Goal: Task Accomplishment & Management: Manage account settings

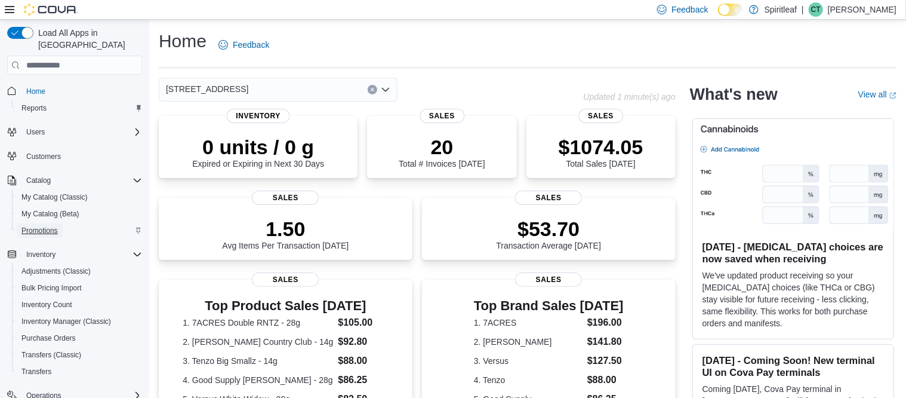
click at [54, 226] on span "Promotions" at bounding box center [39, 231] width 36 height 10
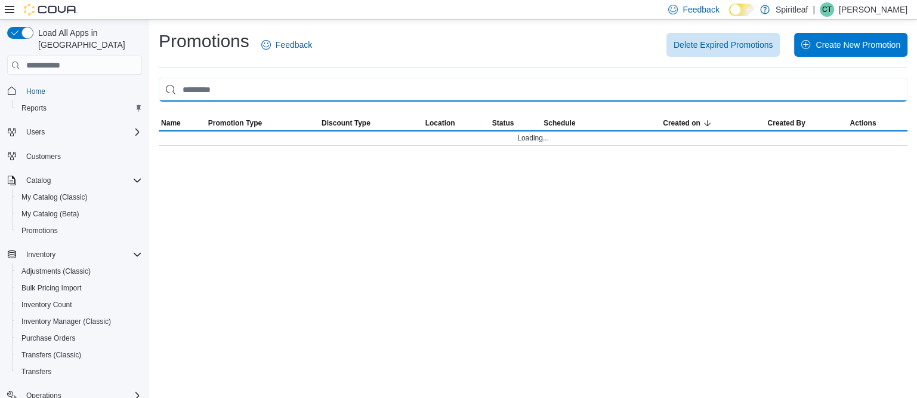
click at [245, 90] on input "This is a search bar. As you type, the results lower in the page will automatic…" at bounding box center [533, 90] width 749 height 24
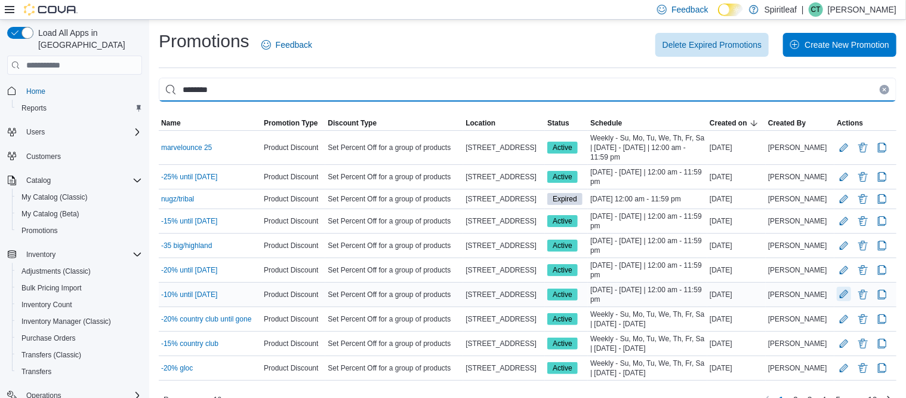
type input "********"
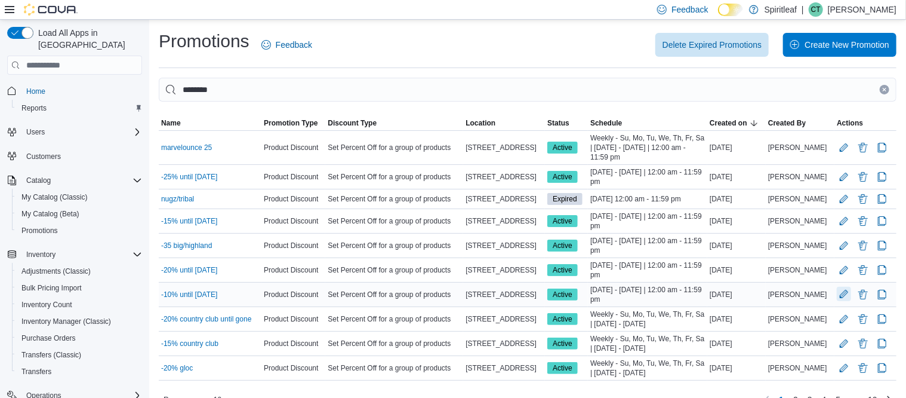
click at [851, 290] on button "Edit Promotion" at bounding box center [844, 294] width 14 height 14
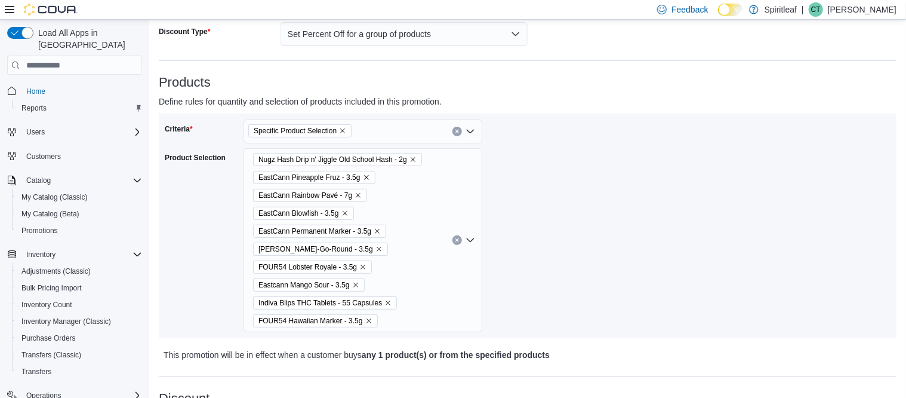
scroll to position [224, 0]
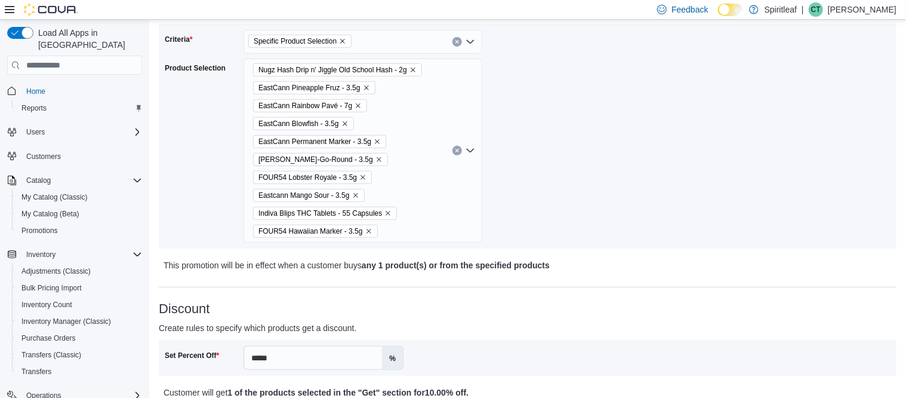
click at [408, 217] on div "Nugz Hash Drip n' Jiggle Old School Hash - 2g EastCann Pineapple Fruz - 3.5g Ea…" at bounding box center [363, 150] width 239 height 184
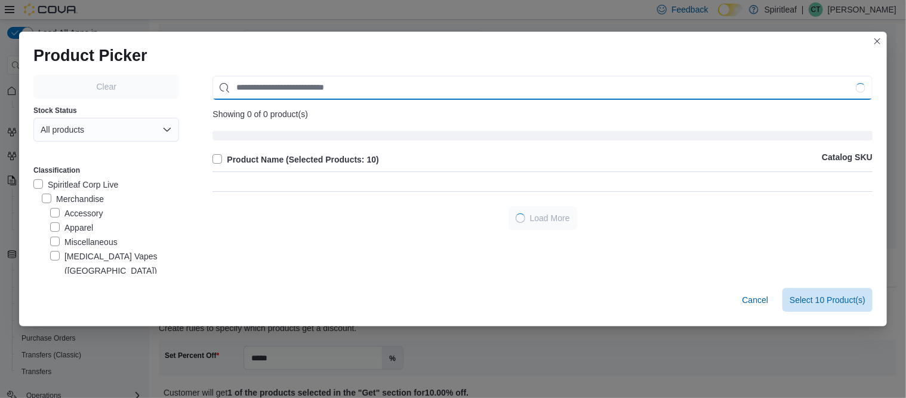
click at [312, 88] on input "Use aria labels when no actual label is in use" at bounding box center [542, 88] width 660 height 24
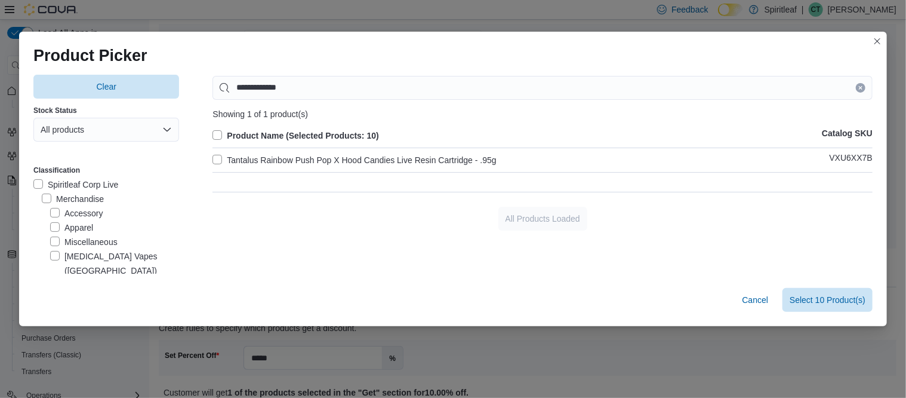
click at [372, 159] on label "Tantalus Rainbow Push Pop X Hood Candies Live Resin Cartridge - .95g" at bounding box center [354, 160] width 284 height 14
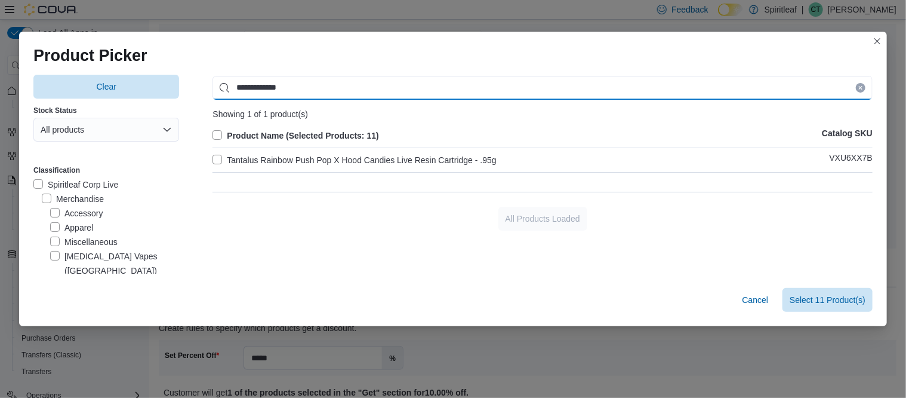
click at [281, 84] on input "**********" at bounding box center [542, 88] width 660 height 24
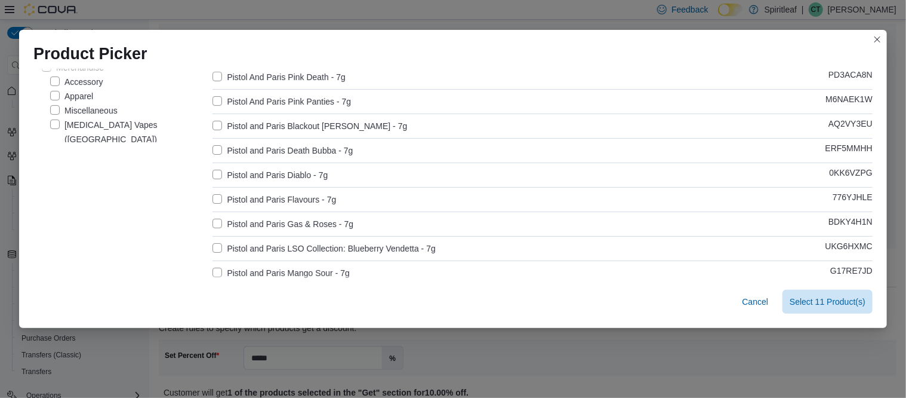
scroll to position [149, 0]
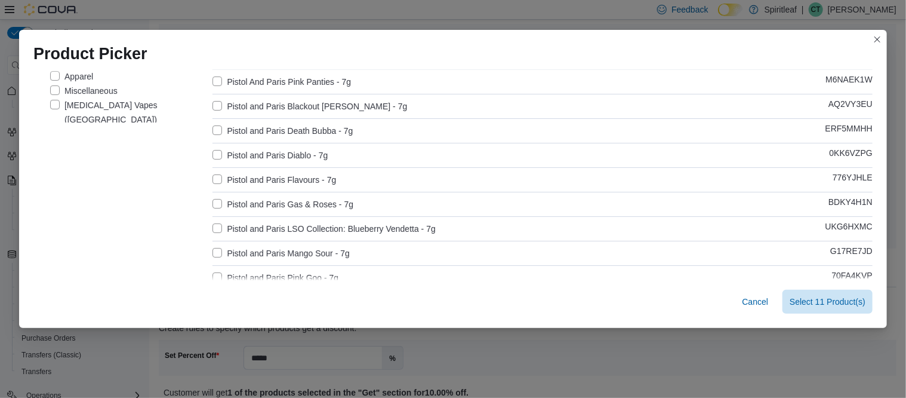
type input "*********"
click at [387, 230] on label "Pistol and Paris LSO Collection: Blueberry Vendetta - 7g" at bounding box center [323, 228] width 223 height 14
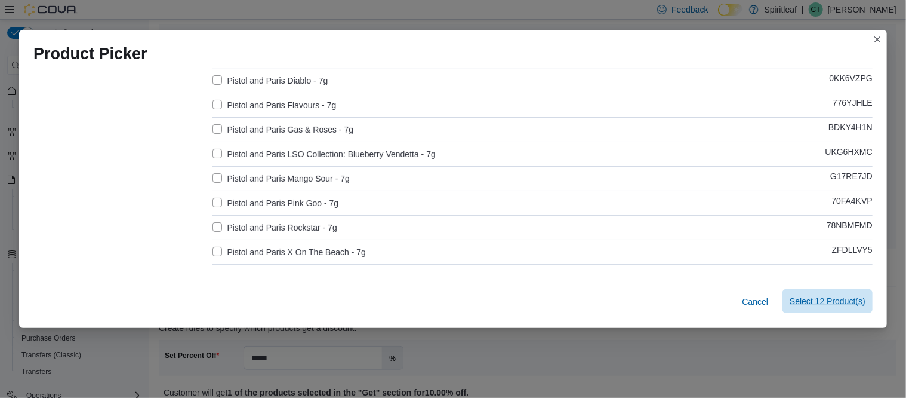
click at [820, 303] on span "Select 12 Product(s)" at bounding box center [828, 301] width 76 height 12
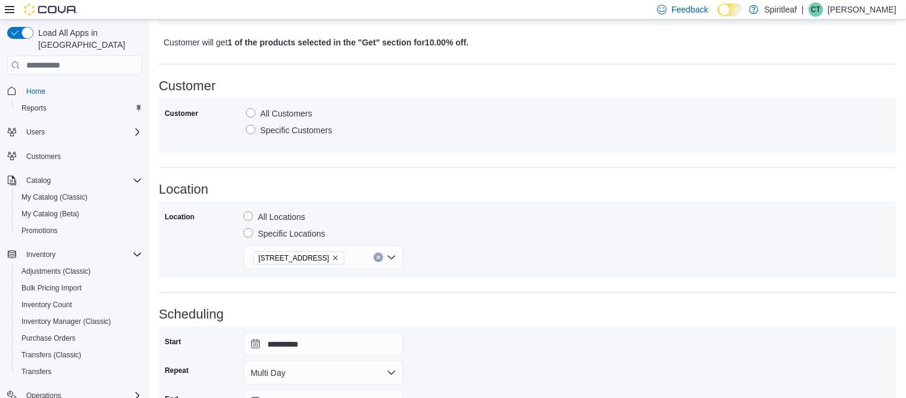
scroll to position [726, 0]
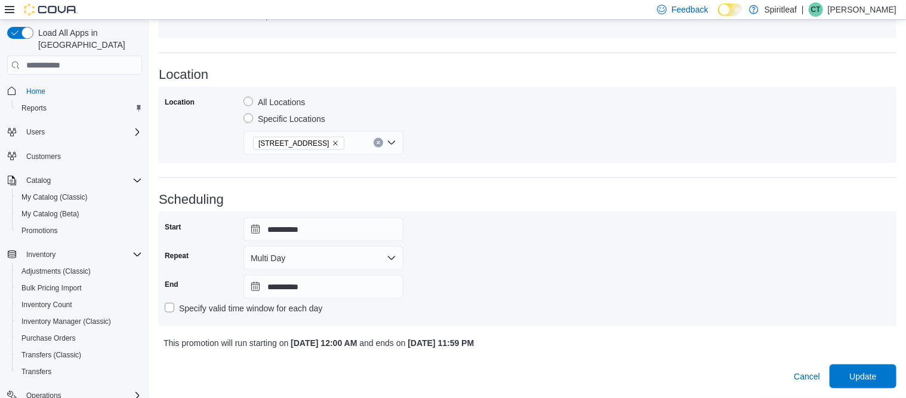
click at [870, 377] on span "Update" at bounding box center [862, 375] width 27 height 12
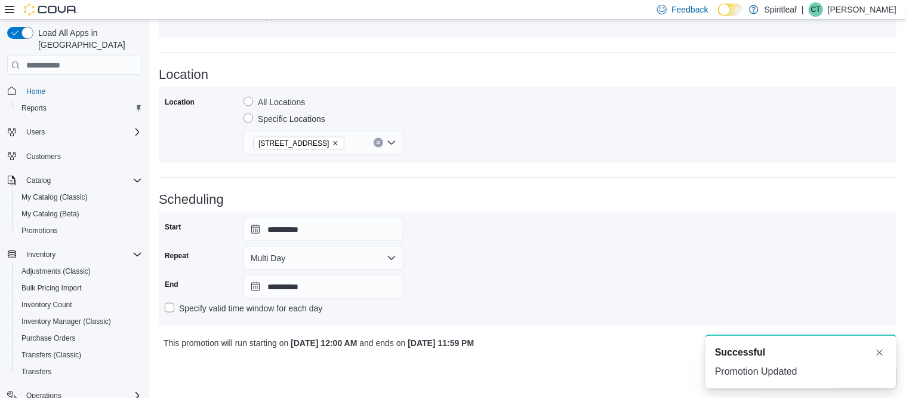
scroll to position [0, 0]
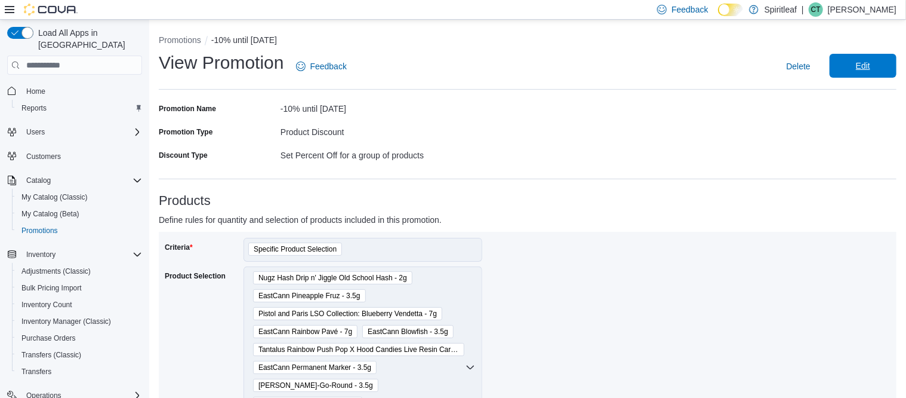
click at [869, 61] on span "Edit" at bounding box center [863, 66] width 14 height 12
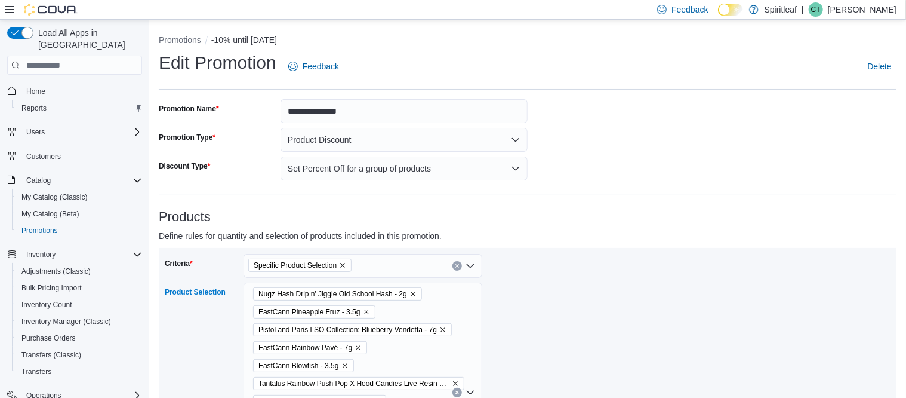
click at [444, 297] on div "Nugz Hash Drip n' Jiggle Old School Hash - 2g EastCann Pineapple Fruz - 3.5g Pi…" at bounding box center [363, 392] width 239 height 220
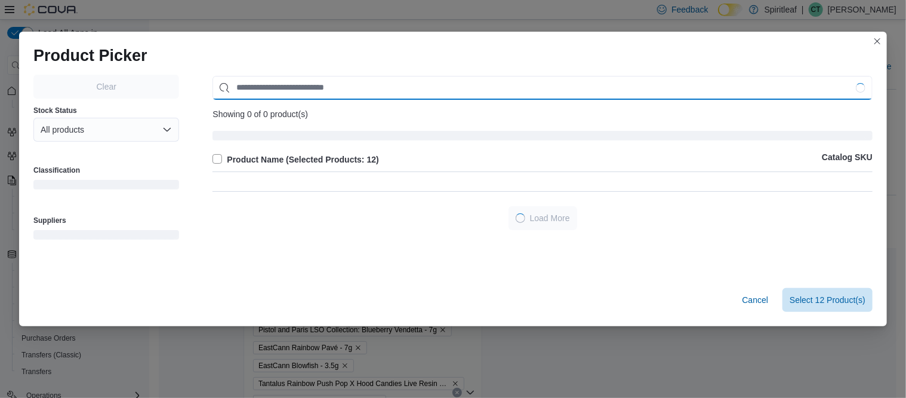
click at [406, 88] on input "Use aria labels when no actual label is in use" at bounding box center [542, 88] width 660 height 24
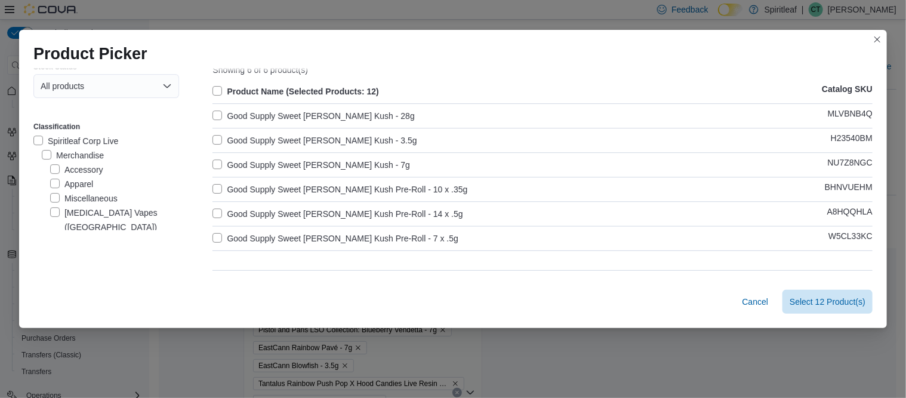
scroll to position [74, 0]
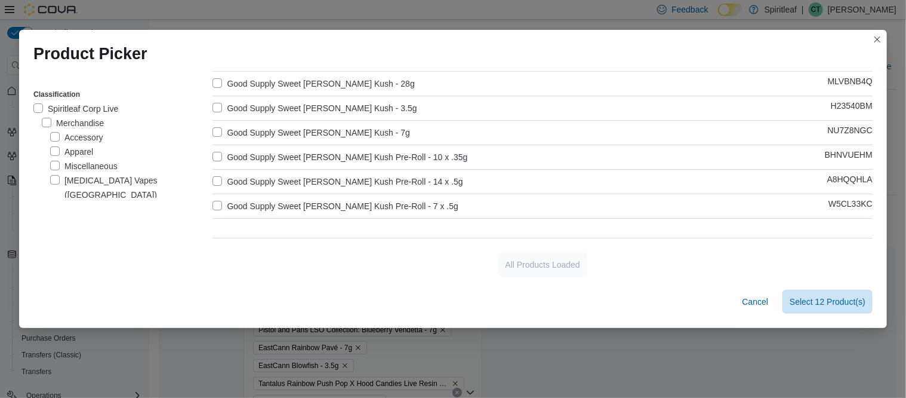
type input "**********"
click at [386, 202] on label "Good Supply Sweet Berry Kush Pre-Roll - 7 x .5g" at bounding box center [335, 206] width 246 height 14
click at [838, 302] on span "Select 13 Product(s)" at bounding box center [828, 301] width 76 height 12
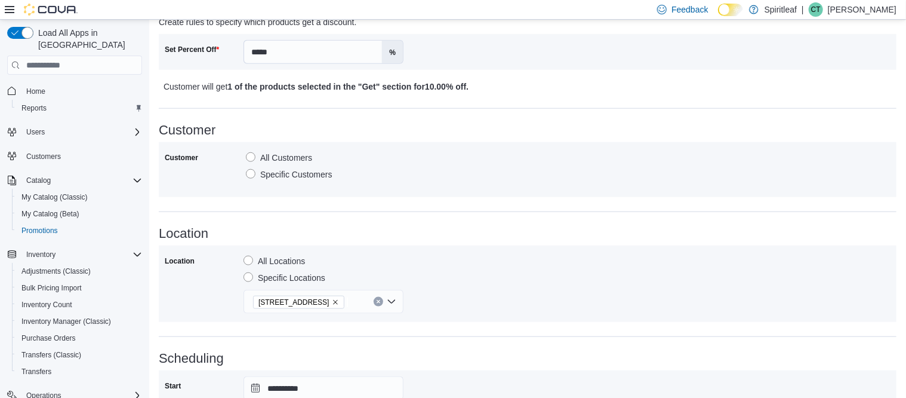
scroll to position [726, 0]
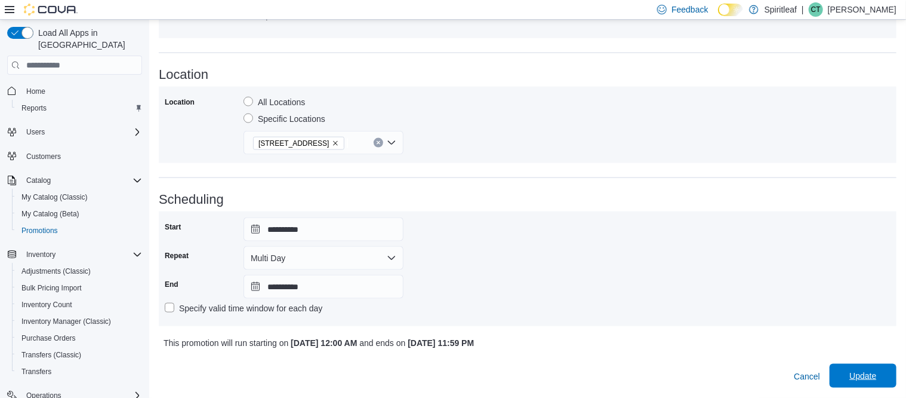
click at [860, 364] on div "Cancel Update" at bounding box center [528, 371] width 738 height 33
click at [869, 377] on span "Update" at bounding box center [862, 375] width 27 height 12
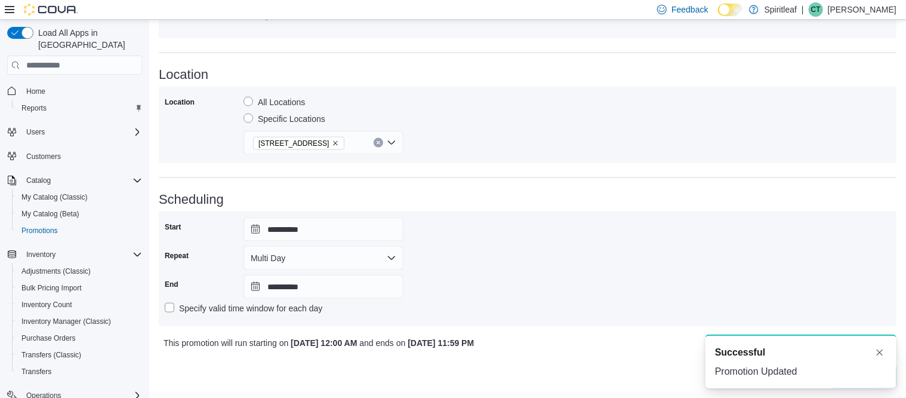
scroll to position [0, 0]
